Goal: Book appointment/travel/reservation

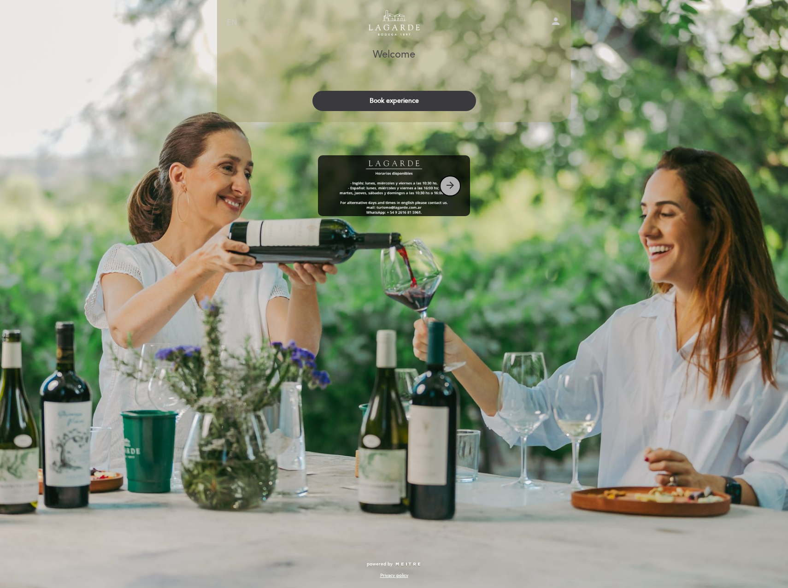
click at [448, 185] on icon "arrow_forward" at bounding box center [450, 185] width 11 height 11
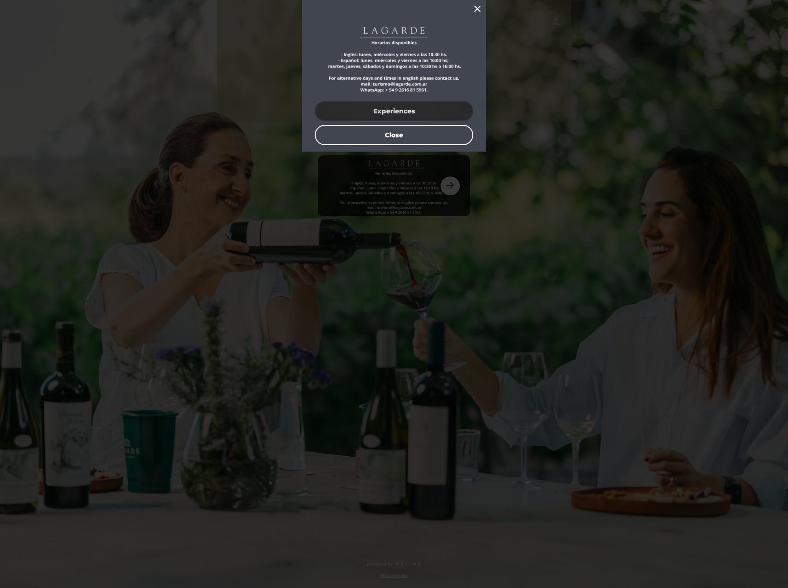
click at [381, 109] on button "Experiences" at bounding box center [394, 111] width 159 height 20
click at [390, 112] on button "Experiences" at bounding box center [394, 111] width 159 height 20
click at [475, 7] on icon "close" at bounding box center [477, 8] width 11 height 11
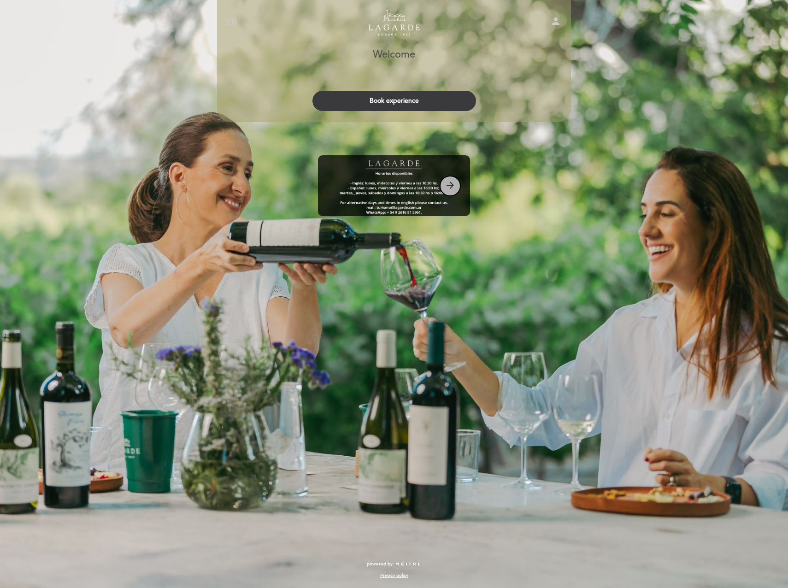
click at [444, 188] on button "arrow_forward" at bounding box center [450, 186] width 21 height 21
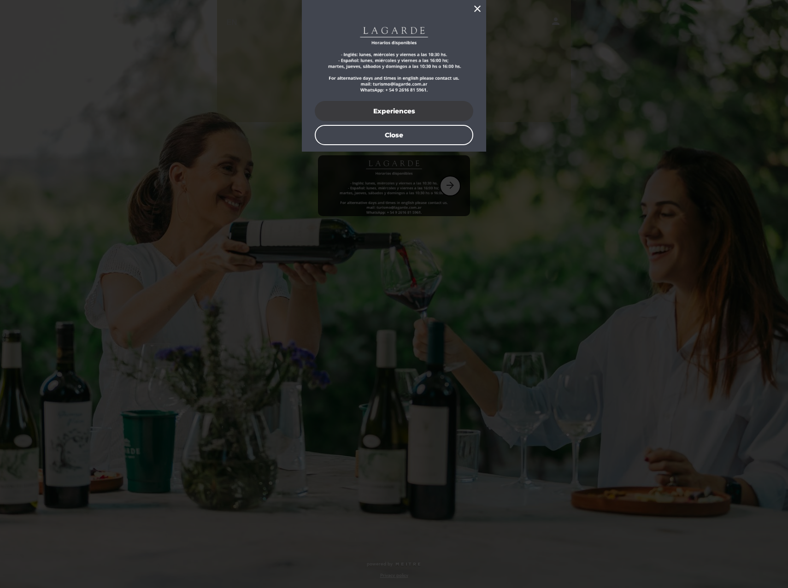
click at [478, 12] on icon "close" at bounding box center [477, 8] width 11 height 11
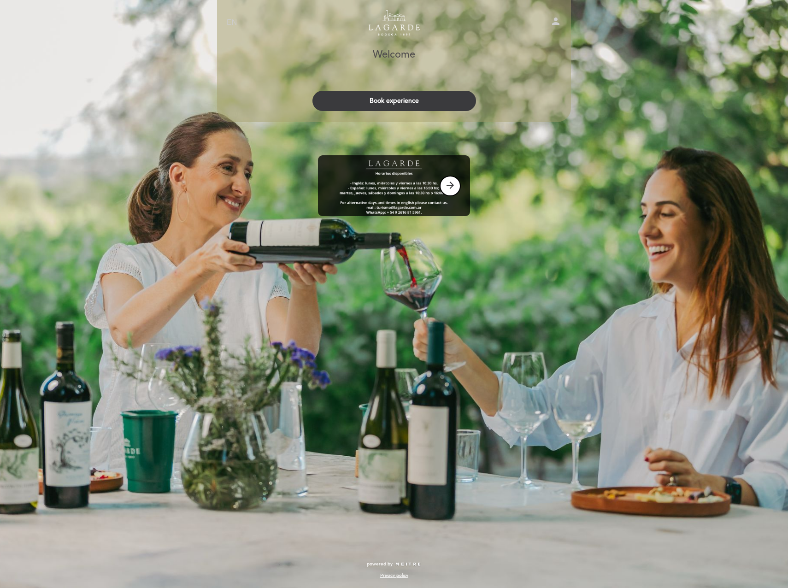
click at [402, 101] on button "Book experience" at bounding box center [395, 101] width 164 height 20
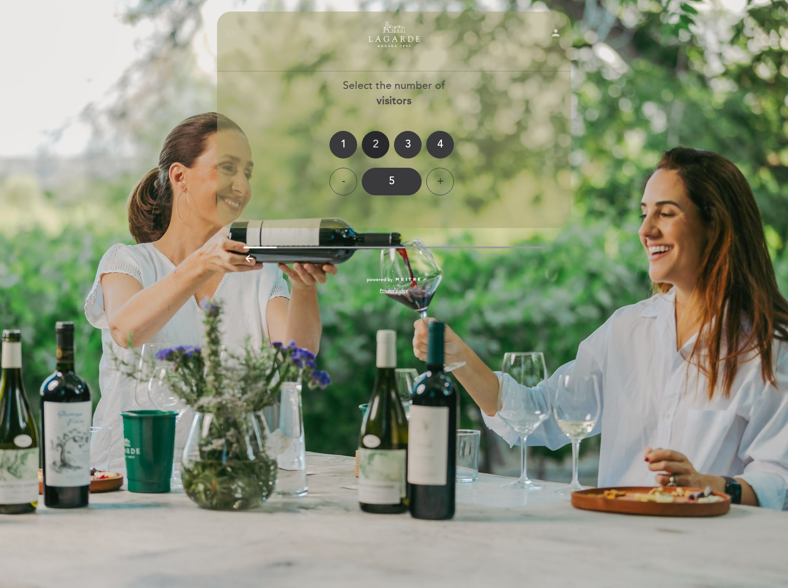
click at [380, 149] on div "2" at bounding box center [376, 145] width 28 height 28
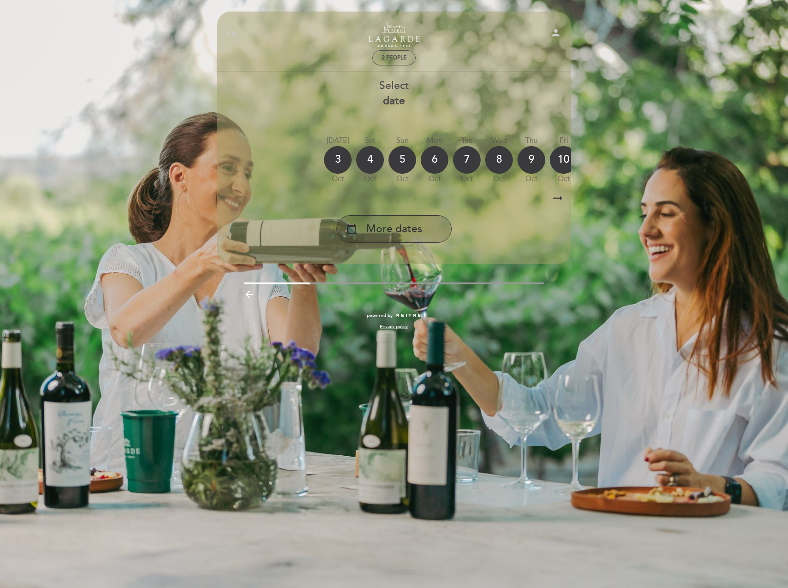
click at [414, 221] on div "calendar_today More dates" at bounding box center [394, 229] width 115 height 28
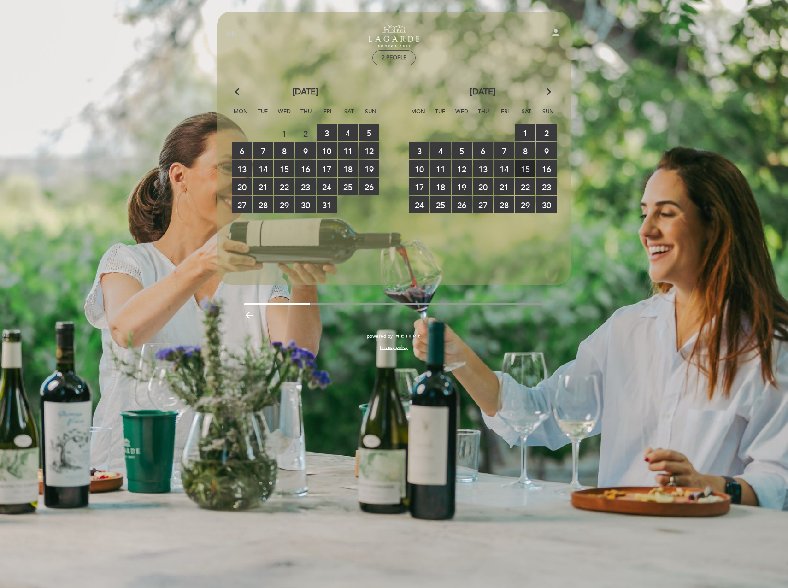
click at [521, 166] on span "15 RESERVATIONS AVAILABLE" at bounding box center [525, 168] width 20 height 17
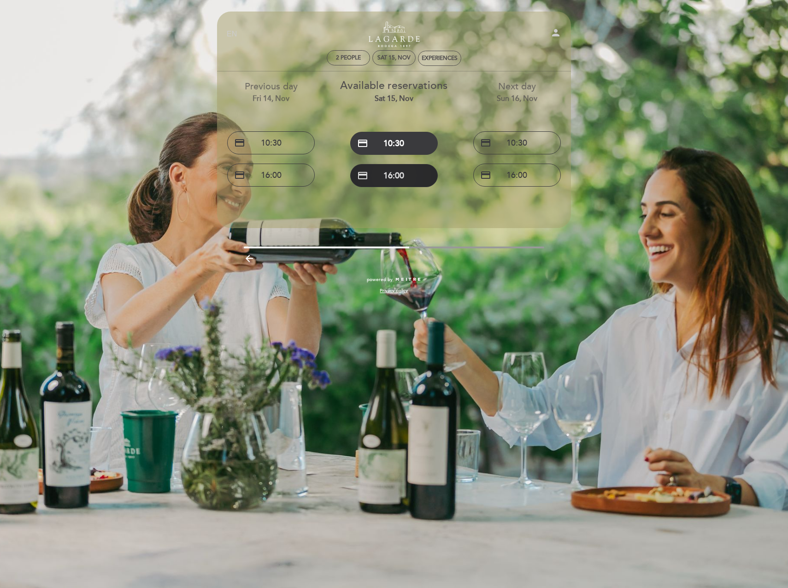
click at [396, 183] on button "credit_card 16:00" at bounding box center [394, 175] width 88 height 23
